Goal: Register for event/course

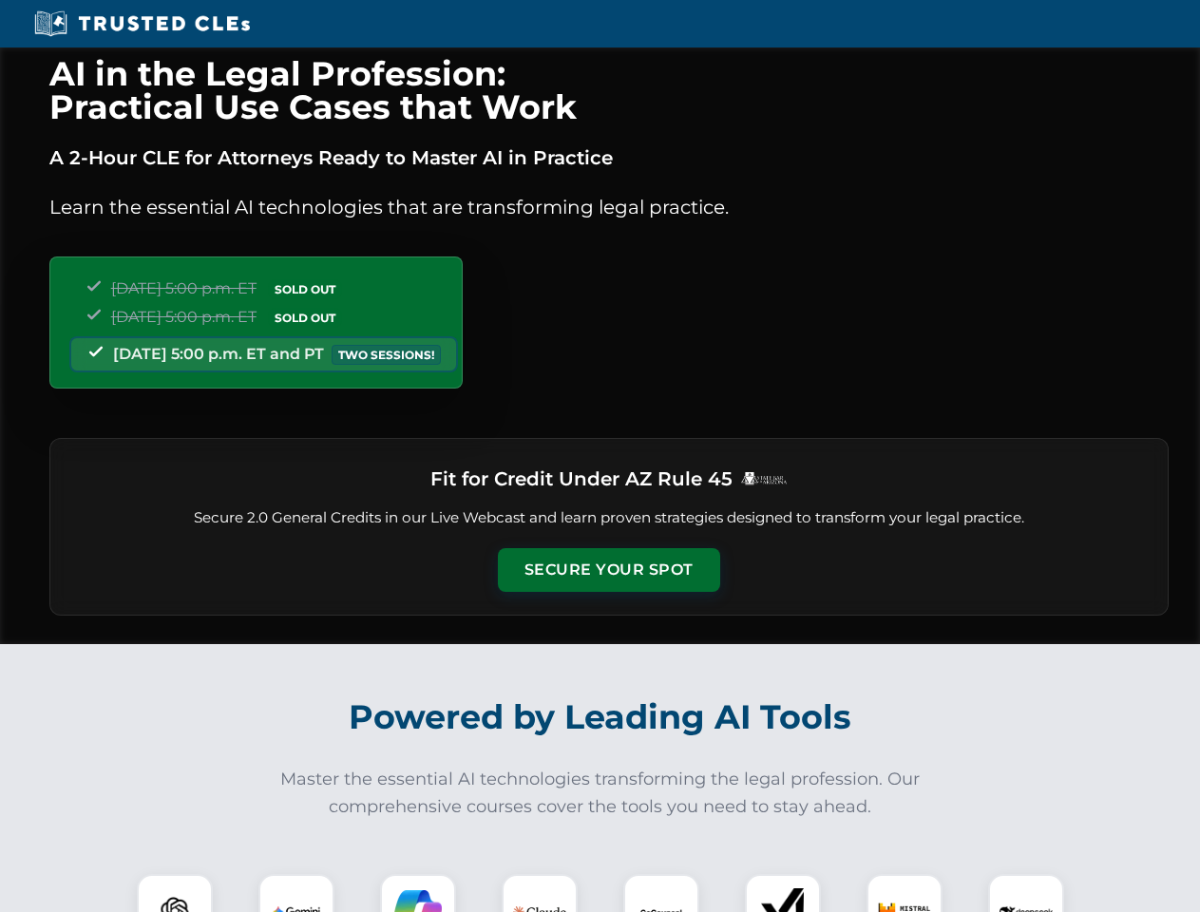
click at [608, 570] on button "Secure Your Spot" at bounding box center [609, 570] width 222 height 44
click at [175, 893] on img at bounding box center [174, 912] width 55 height 55
